Goal: Task Accomplishment & Management: Use online tool/utility

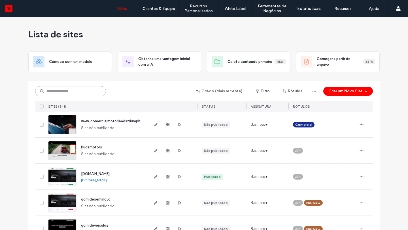
click at [95, 90] on input at bounding box center [70, 91] width 71 height 10
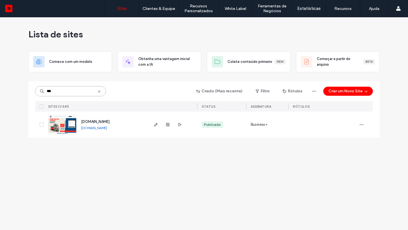
type input "***"
click at [103, 121] on span "[DOMAIN_NAME]" at bounding box center [95, 121] width 29 height 4
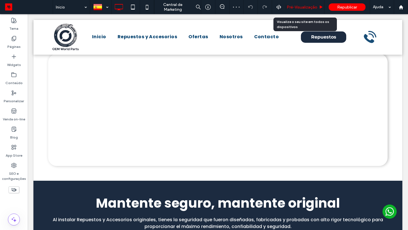
click at [308, 7] on span "Pré-Visualizaçāo" at bounding box center [302, 7] width 31 height 5
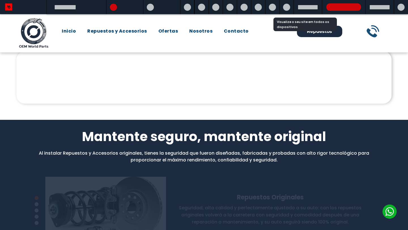
scroll to position [255, 0]
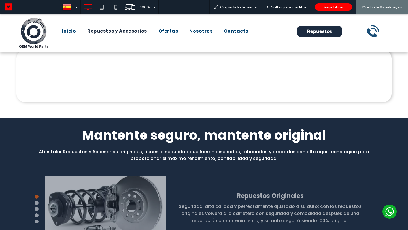
click at [128, 33] on span "Repuestos y Accesorios" at bounding box center [117, 31] width 60 height 7
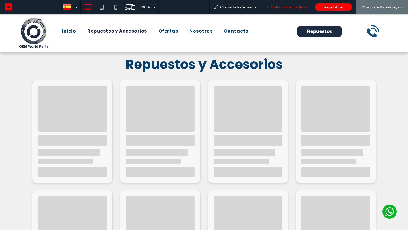
click at [276, 4] on div "Voltar para o editor" at bounding box center [286, 7] width 50 height 14
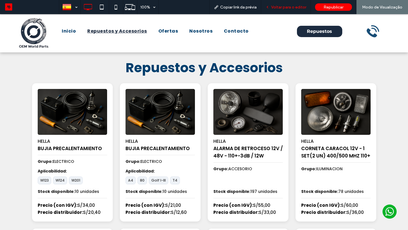
click at [276, 4] on div "Voltar para o editor" at bounding box center [286, 7] width 50 height 14
click at [274, 8] on span "Voltar para o editor" at bounding box center [288, 7] width 35 height 5
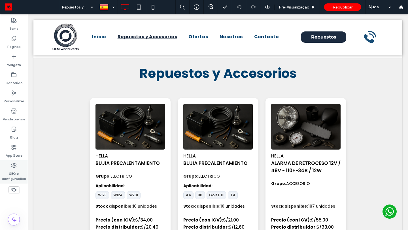
click at [10, 177] on label "SEO e configurações" at bounding box center [14, 174] width 28 height 13
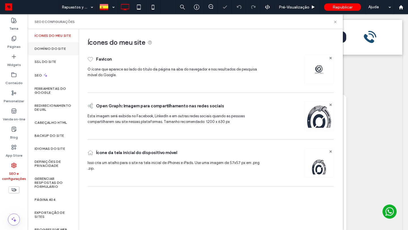
click at [55, 51] on label "Domínio do site" at bounding box center [50, 49] width 31 height 4
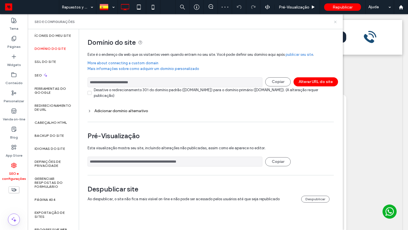
click at [334, 23] on icon at bounding box center [335, 22] width 4 height 4
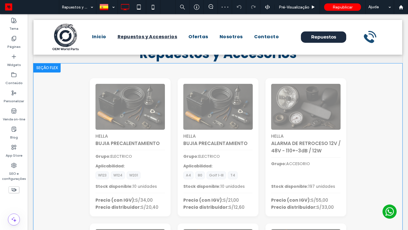
scroll to position [19, 0]
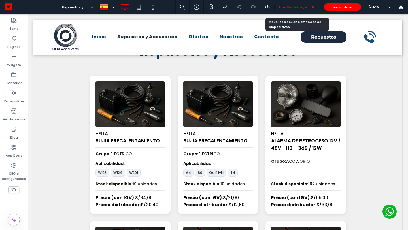
click at [309, 7] on div "Pré-Visualizaçāo" at bounding box center [296, 7] width 45 height 5
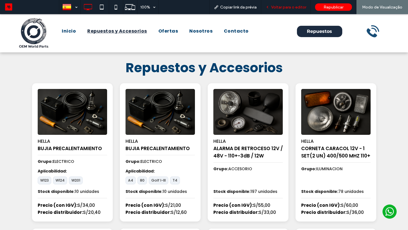
click at [283, 7] on span "Voltar para o editor" at bounding box center [288, 7] width 35 height 5
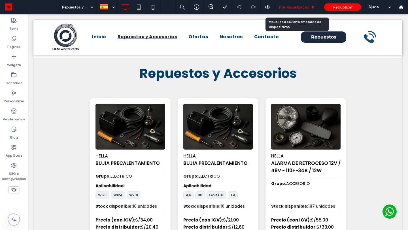
click at [287, 7] on span "Pré-Visualizaçāo" at bounding box center [294, 7] width 31 height 5
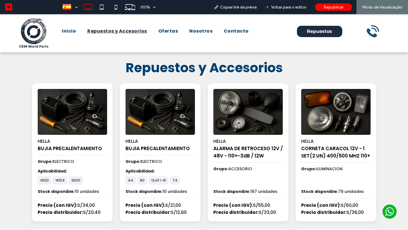
click at [193, 73] on span "Repuestos y Accesorios" at bounding box center [203, 68] width 157 height 18
click at [118, 12] on icon at bounding box center [115, 6] width 11 height 11
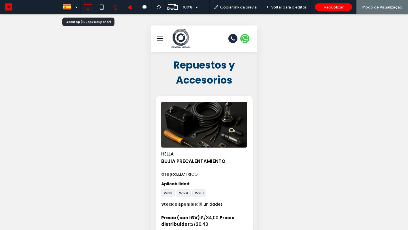
click at [85, 5] on icon at bounding box center [87, 6] width 11 height 11
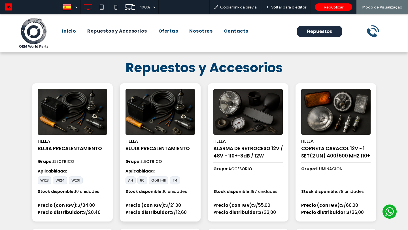
scroll to position [10, 0]
